Goal: Information Seeking & Learning: Stay updated

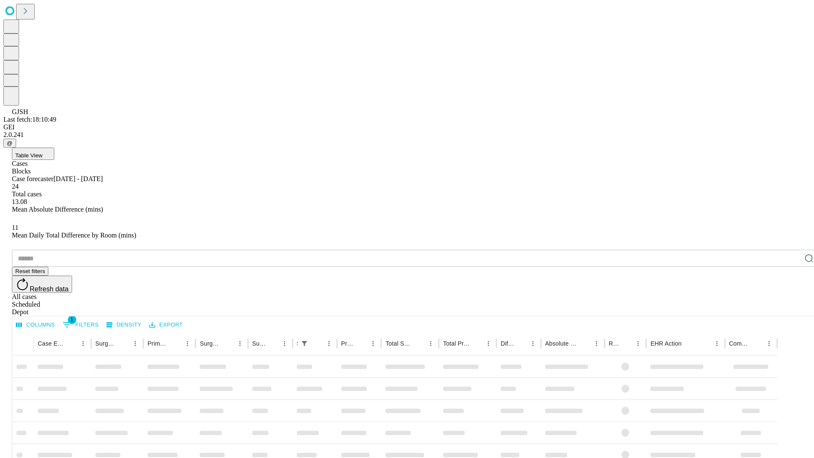
click at [42, 152] on span "Table View" at bounding box center [28, 155] width 27 height 6
